Goal: Task Accomplishment & Management: Complete application form

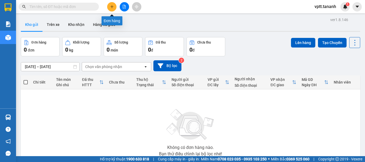
click at [113, 5] on icon "plus" at bounding box center [112, 7] width 4 height 4
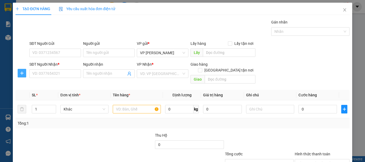
click at [19, 73] on span "plus" at bounding box center [22, 73] width 8 height 4
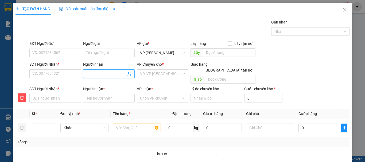
click at [92, 73] on input "Người nhận" at bounding box center [106, 74] width 40 height 6
type input "L"
type input "LO"
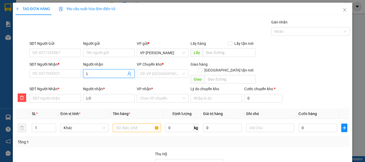
type input "LƠ"
type input "LƠI"
type input "LỢI"
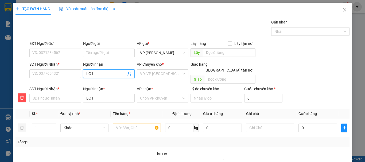
type input "LỢI"
type input "0"
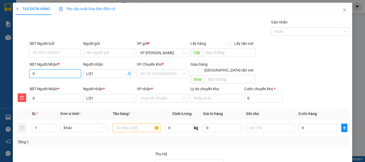
type input "09"
type input "098"
type input "0989"
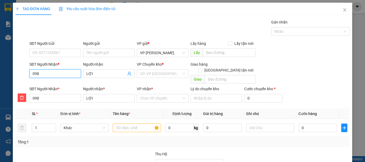
type input "0989"
type input "09893"
type input "098935"
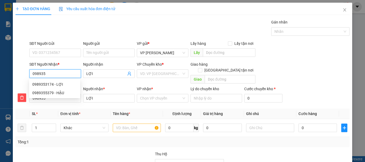
type input "0989353"
type input "09893531"
type input "098935317"
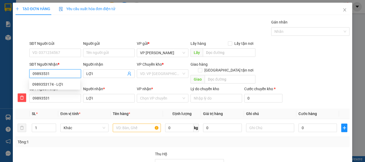
type input "098935317"
type input "0989353174"
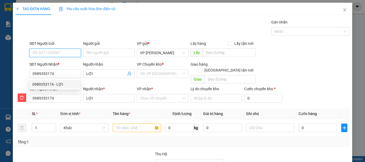
click at [53, 52] on input "SĐT Người Gửi" at bounding box center [55, 53] width 52 height 9
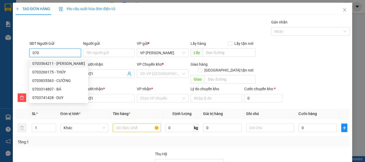
click at [44, 64] on div "0703564211 - DUY ANH" at bounding box center [58, 64] width 53 height 6
type input "0703564211"
type input "DUY ANH"
type input "80.000"
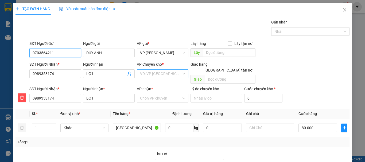
type input "0703564211"
click at [158, 75] on input "search" at bounding box center [160, 74] width 41 height 8
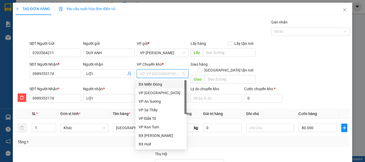
click at [160, 84] on div "BX Miền Đông" at bounding box center [161, 85] width 45 height 6
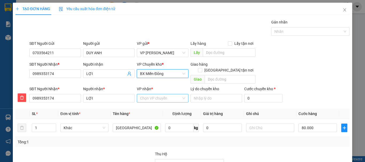
click at [154, 94] on input "VP nhận *" at bounding box center [160, 98] width 41 height 8
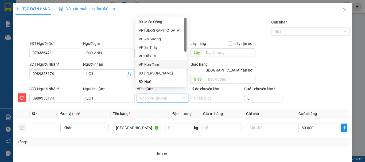
click at [155, 64] on div "VP Kon Tum" at bounding box center [161, 65] width 45 height 6
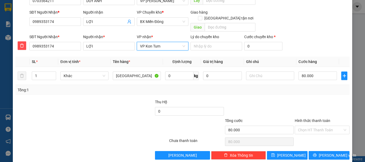
scroll to position [54, 0]
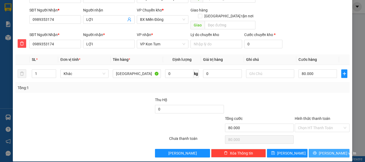
click at [326, 151] on span "Lưu và In" at bounding box center [337, 154] width 37 height 6
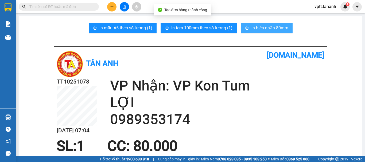
click at [269, 30] on span "In biên nhận 80mm" at bounding box center [270, 28] width 37 height 7
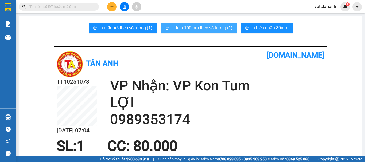
click at [206, 29] on span "In tem 100mm theo số lượng (1)" at bounding box center [201, 28] width 61 height 7
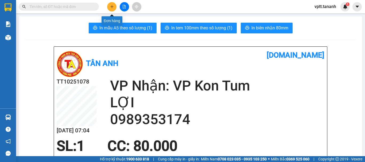
click at [113, 5] on icon "plus" at bounding box center [112, 7] width 4 height 4
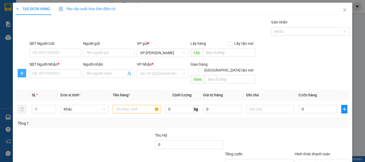
click at [19, 74] on span "plus" at bounding box center [22, 73] width 8 height 4
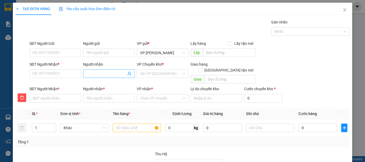
click at [92, 74] on input "Người nhận" at bounding box center [106, 74] width 40 height 6
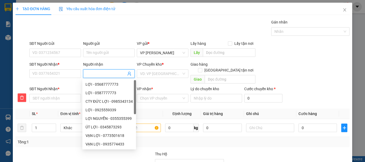
type input "A"
type input "Â"
type input "ÂU"
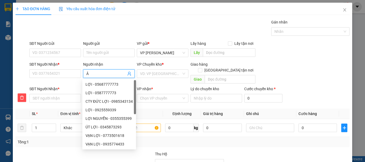
type input "ÂU"
type input "ÂU V"
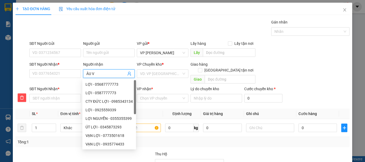
type input "ÂU VI"
type input "ÂU VIE"
type input "ÂU VIÊ"
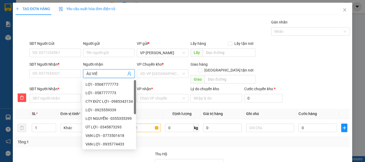
type input "ÂU VIÊ"
type input "ÂU VIÊT"
type input "ÂU VIỆT"
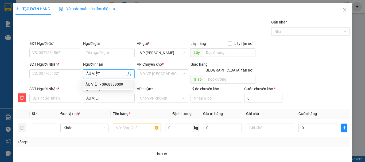
click at [101, 85] on div "ÂU VIỆT - 0968989009" at bounding box center [108, 85] width 45 height 6
type input "0968989009"
type input "ÂU VIỆT"
type input "0968989009"
type input "ÂU VIỆT"
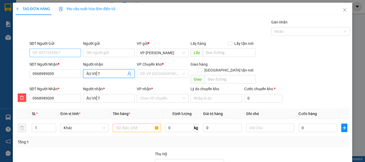
type input "ÂU VIỆT"
click at [49, 53] on input "SĐT Người Gửi" at bounding box center [55, 53] width 52 height 9
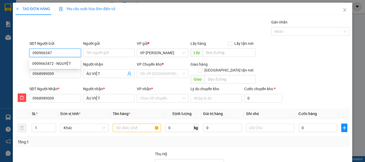
type input "0909663472"
click at [57, 63] on div "0909663472 - NGUYỆT" at bounding box center [54, 64] width 45 height 6
type input "NGUYỆT"
type input "180.000"
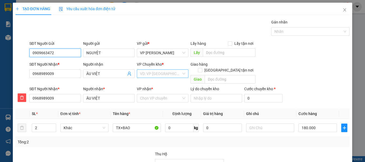
type input "0909663472"
click at [165, 74] on input "search" at bounding box center [160, 74] width 41 height 8
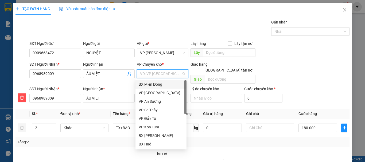
click at [156, 84] on div "BX Miền Đông" at bounding box center [161, 85] width 45 height 6
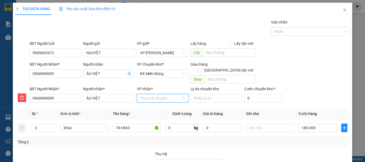
click at [154, 94] on input "VP nhận *" at bounding box center [160, 98] width 41 height 8
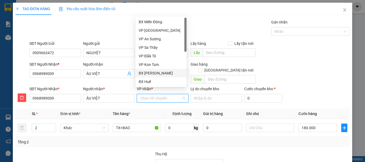
click at [155, 72] on div "BX Phạm Văn Đồng" at bounding box center [161, 73] width 45 height 6
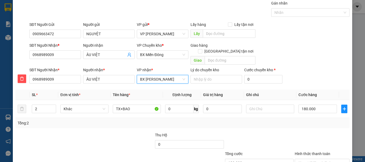
scroll to position [54, 0]
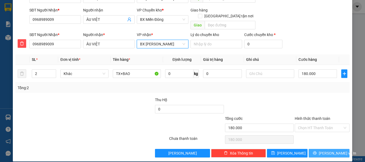
click at [326, 151] on span "Lưu và In" at bounding box center [337, 154] width 37 height 6
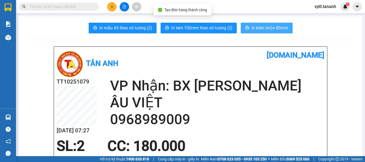
click at [267, 31] on span "In biên nhận 80mm" at bounding box center [270, 28] width 37 height 7
click at [273, 28] on span "In biên nhận 80mm" at bounding box center [270, 28] width 37 height 7
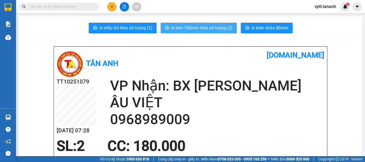
click at [213, 29] on span "In tem 100mm theo số lượng (2)" at bounding box center [201, 28] width 61 height 7
